Goal: Communication & Community: Participate in discussion

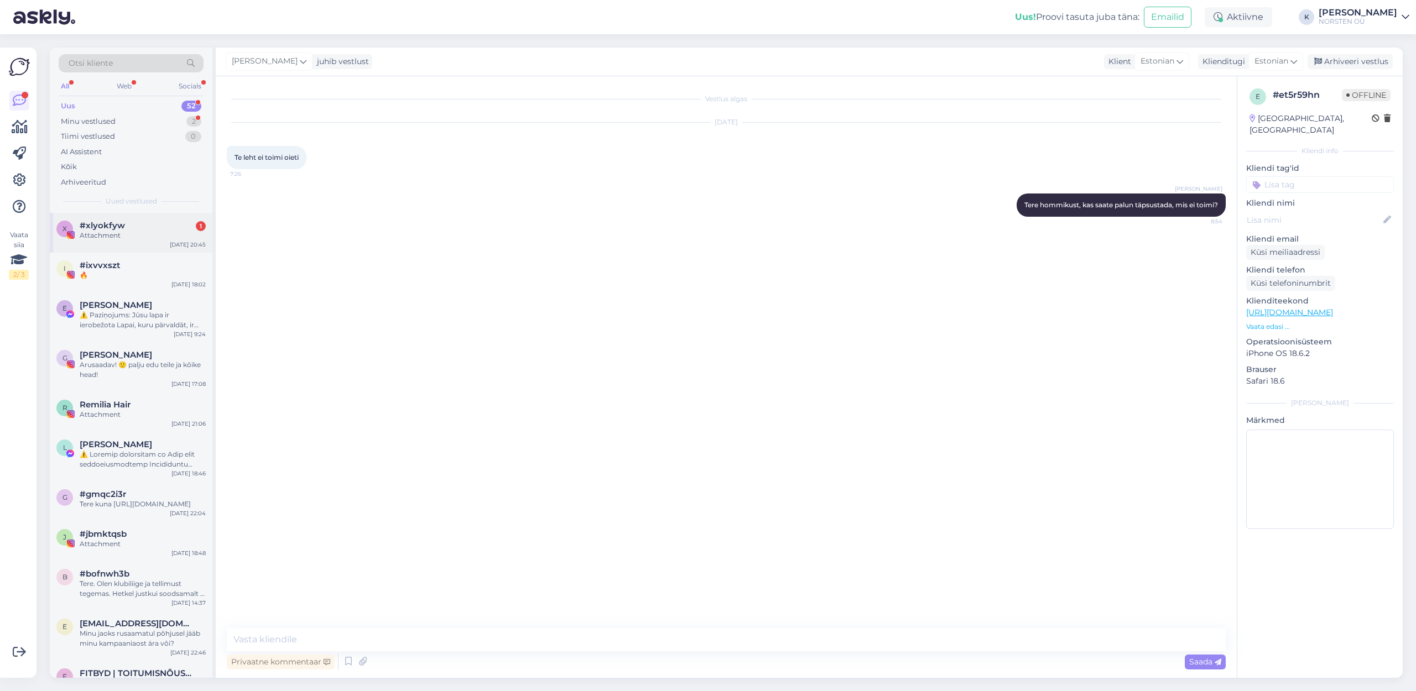
click at [142, 228] on div "#xlyokfyw 1" at bounding box center [143, 226] width 126 height 10
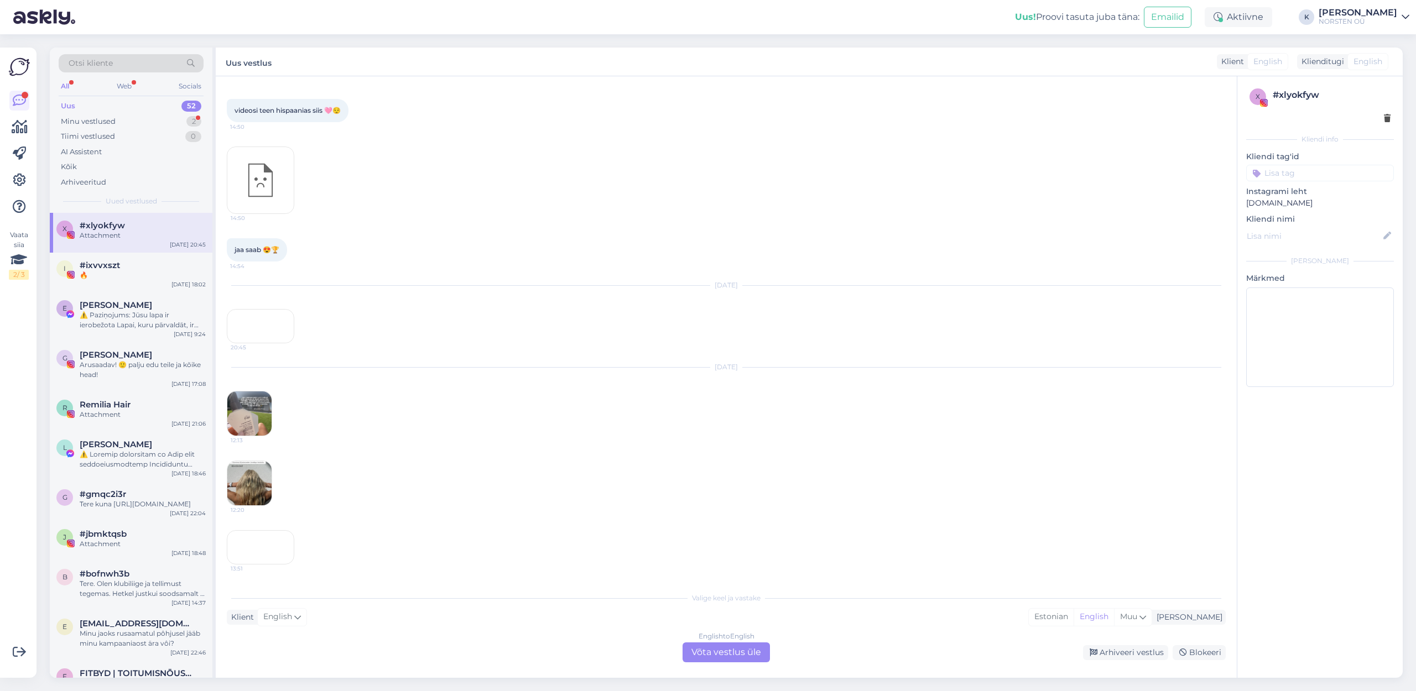
scroll to position [1922, 0]
click at [90, 115] on div "Minu vestlused 2" at bounding box center [131, 121] width 145 height 15
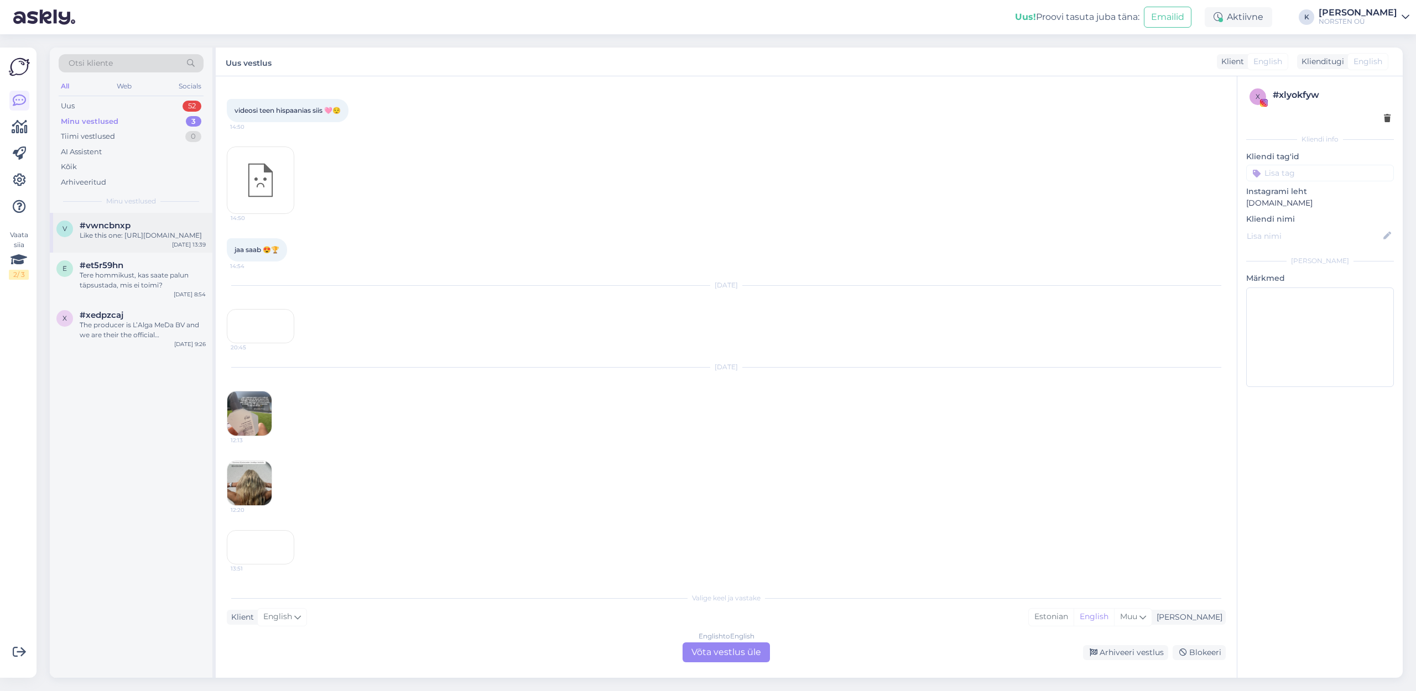
click at [127, 232] on div "Like this one: [URL][DOMAIN_NAME]" at bounding box center [143, 236] width 126 height 10
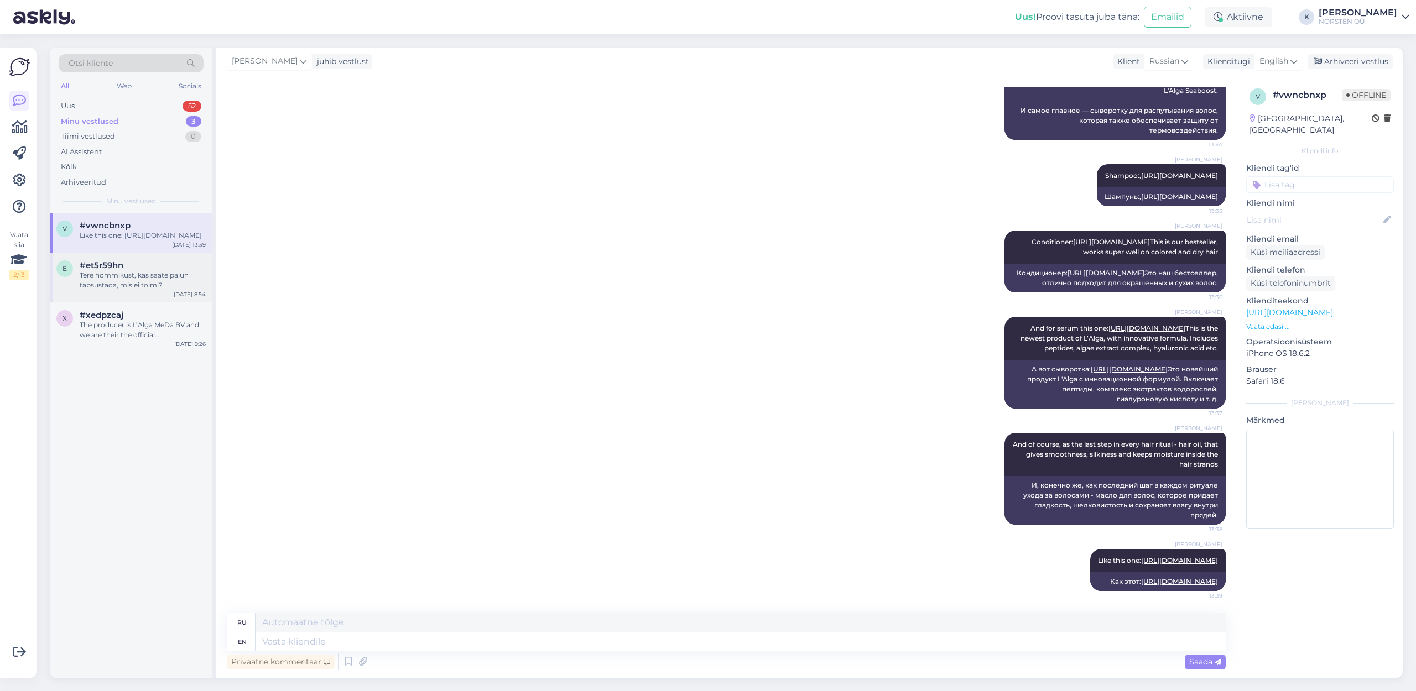
click at [153, 270] on div "#et5r59hn" at bounding box center [143, 266] width 126 height 10
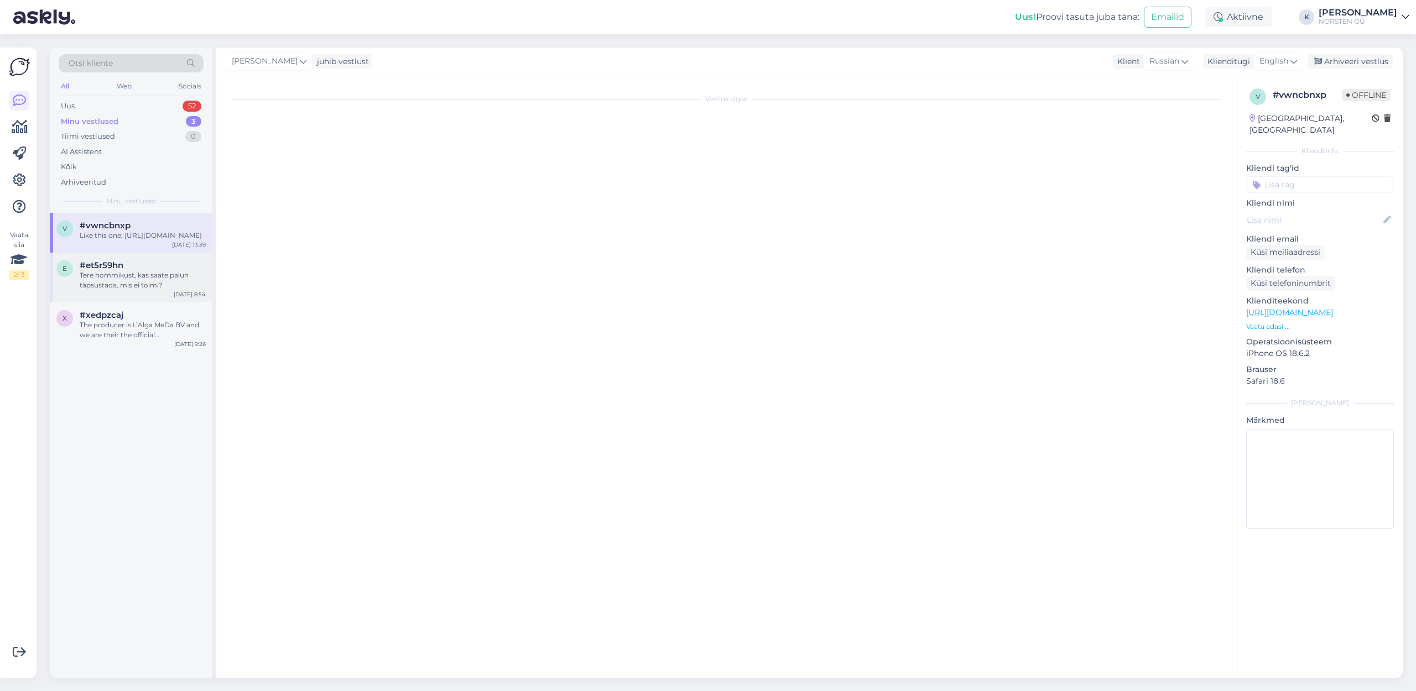
scroll to position [0, 0]
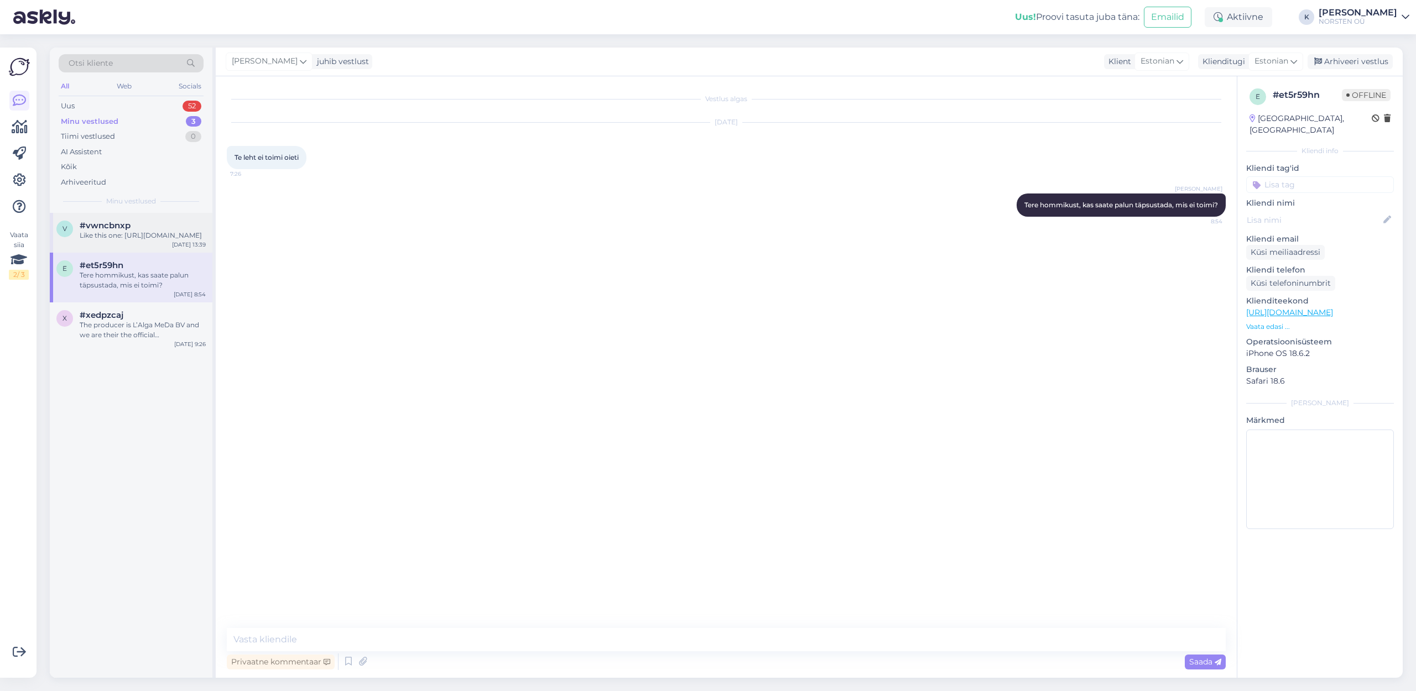
click at [133, 240] on div "Like this one: [URL][DOMAIN_NAME]" at bounding box center [143, 236] width 126 height 10
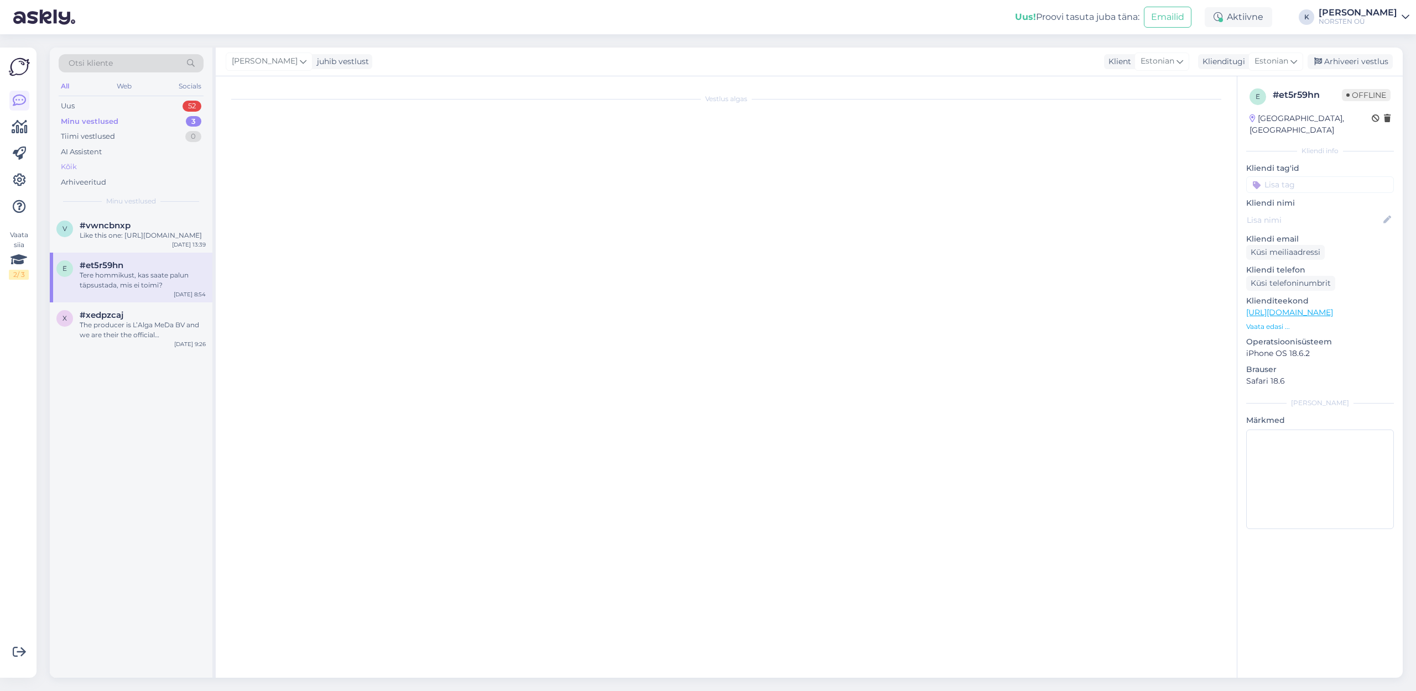
scroll to position [878, 0]
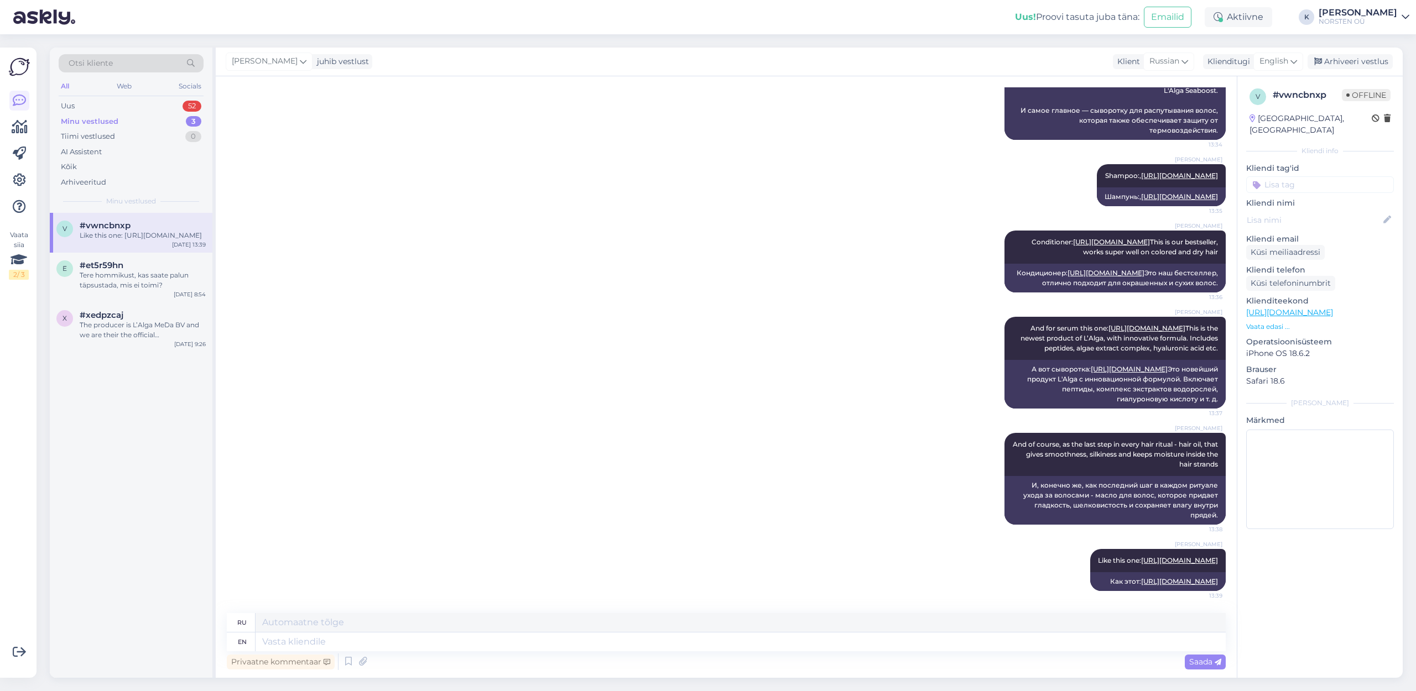
click at [56, 93] on div "Otsi kliente All Web Socials Uus 52 Minu vestlused 3 Tiimi vestlused 0 AI Assis…" at bounding box center [131, 130] width 163 height 165
click at [61, 89] on div "All" at bounding box center [65, 86] width 13 height 14
click at [24, 66] on img at bounding box center [19, 66] width 21 height 21
click at [69, 107] on div "Uus" at bounding box center [68, 106] width 14 height 11
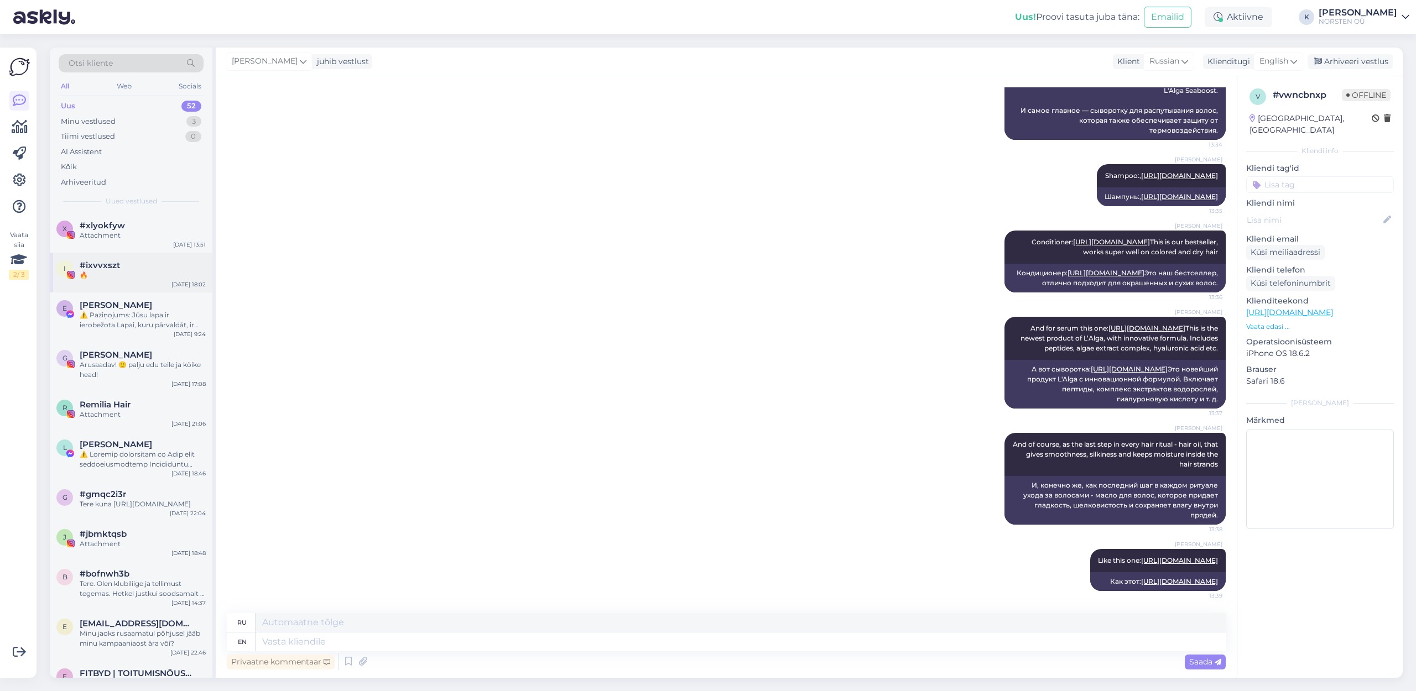
click at [86, 270] on div "🔥" at bounding box center [143, 275] width 126 height 10
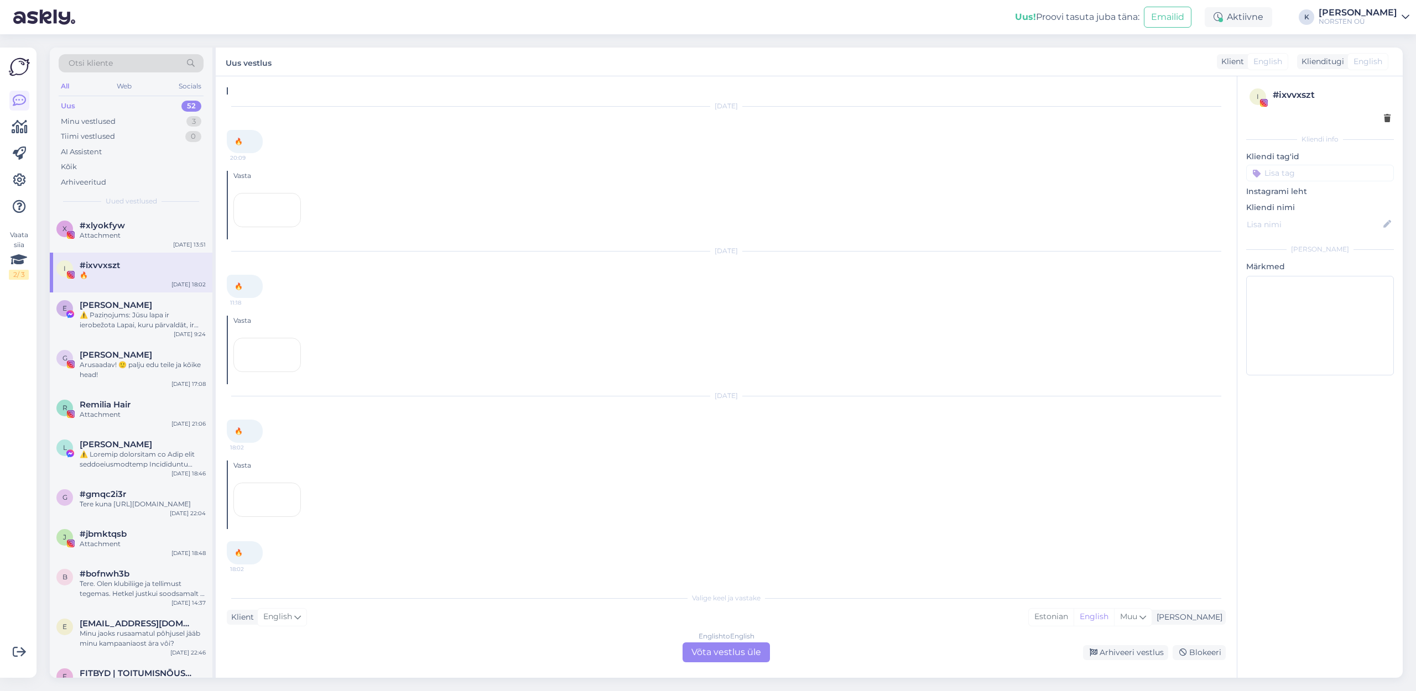
scroll to position [778, 0]
click at [21, 65] on img at bounding box center [19, 66] width 21 height 21
